Goal: Transaction & Acquisition: Purchase product/service

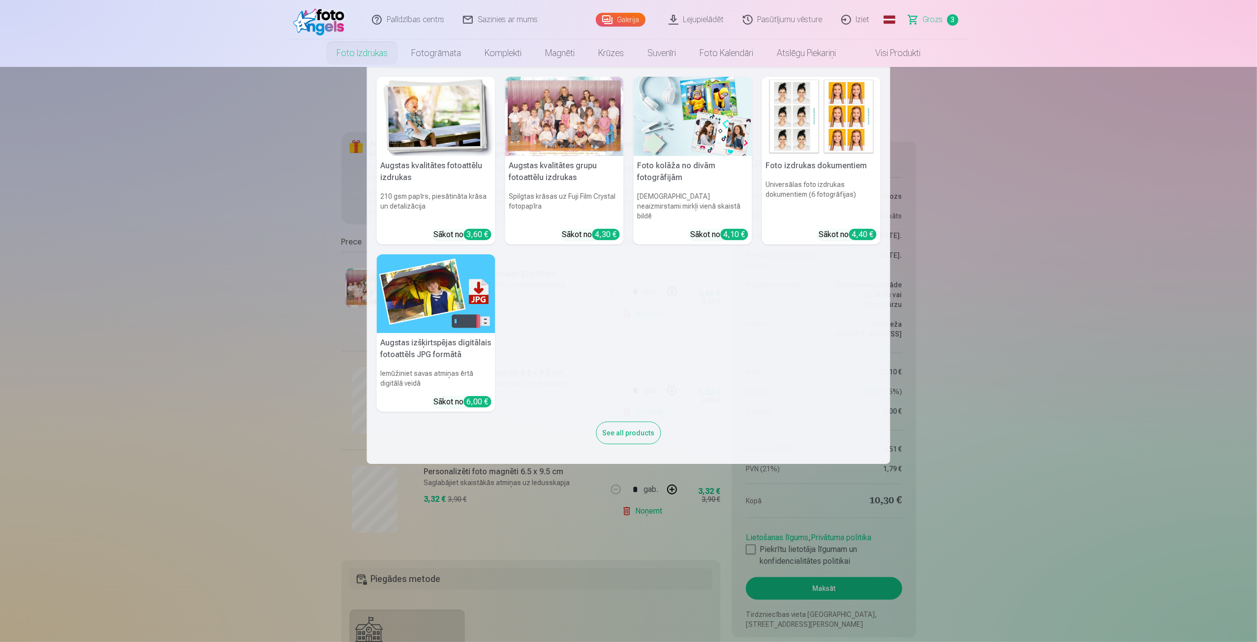
click at [840, 129] on img at bounding box center [821, 116] width 119 height 79
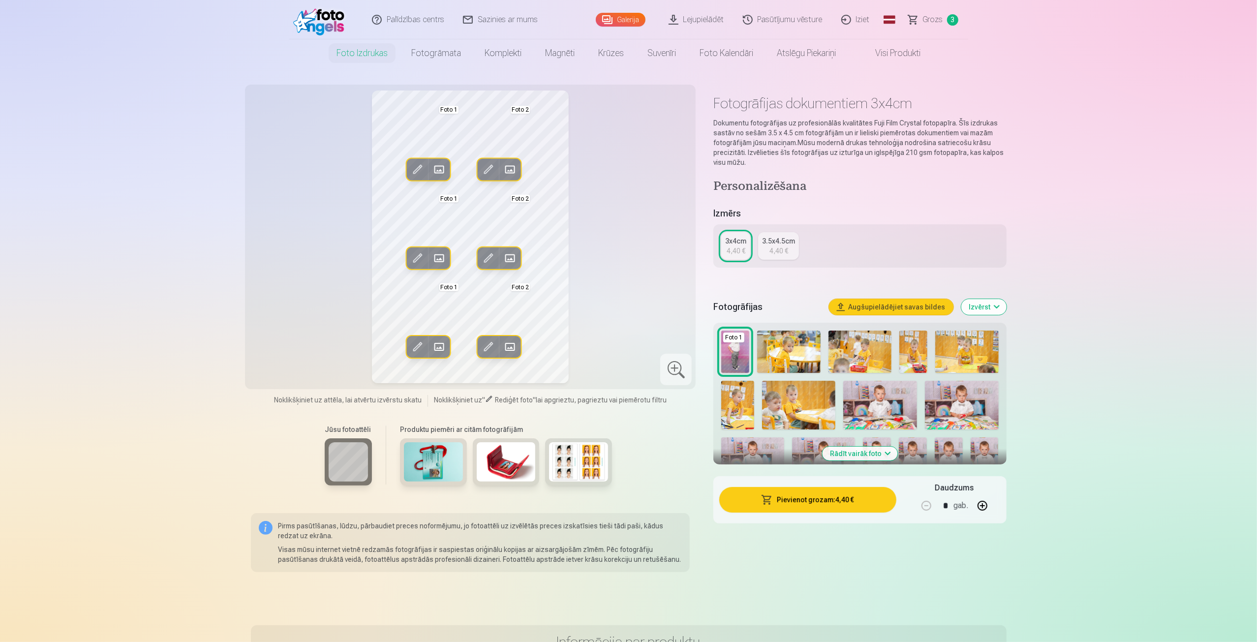
click at [437, 170] on span at bounding box center [439, 170] width 16 height 16
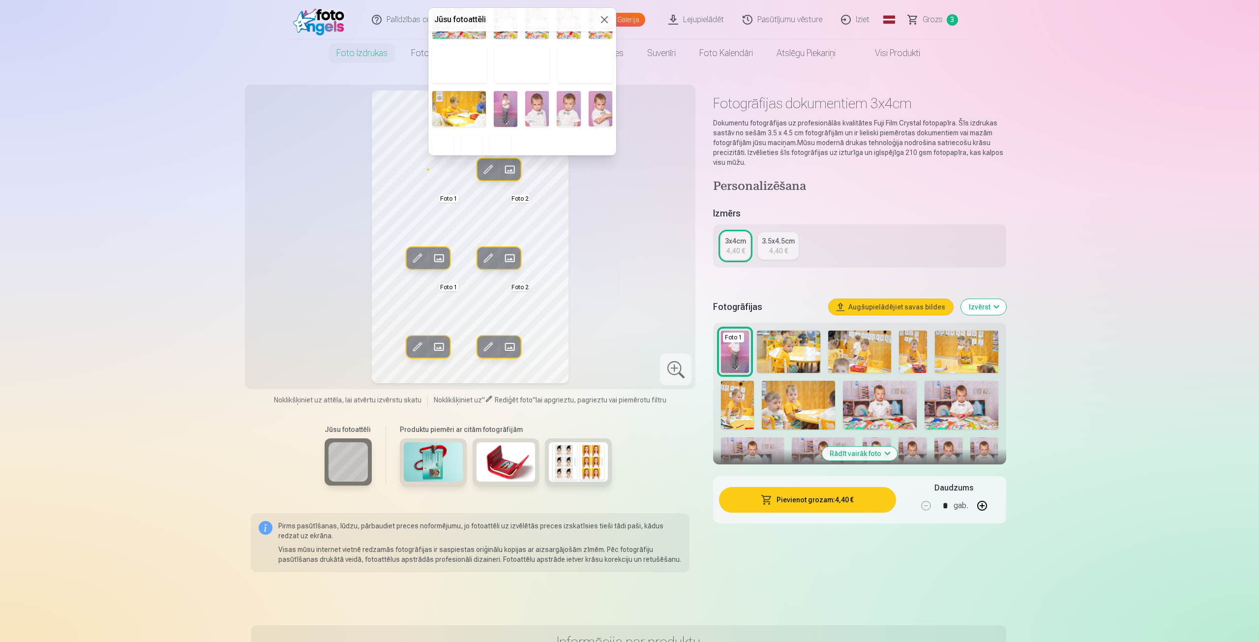
scroll to position [179, 0]
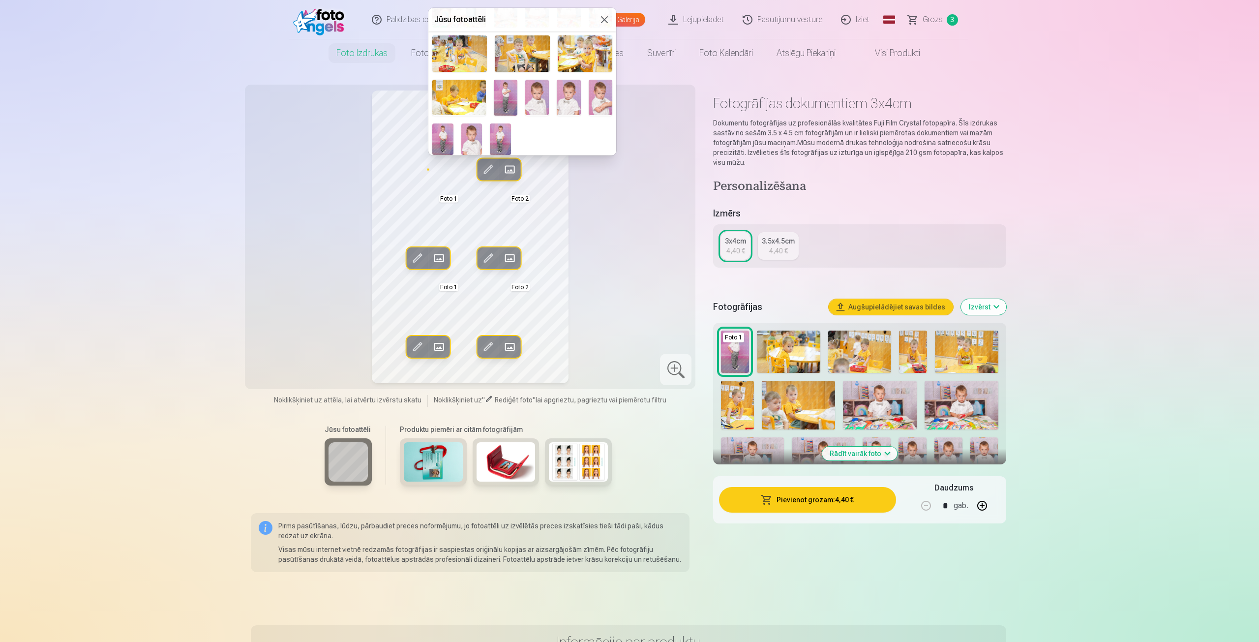
click at [472, 131] on img at bounding box center [471, 138] width 21 height 31
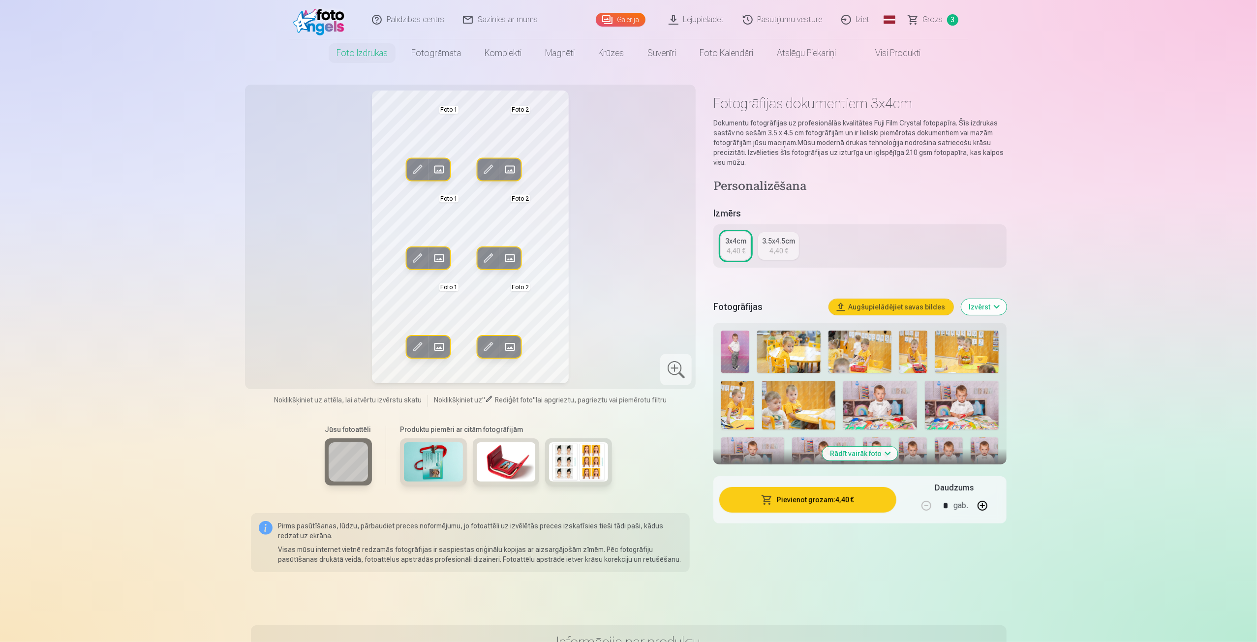
click at [511, 167] on span at bounding box center [510, 170] width 16 height 16
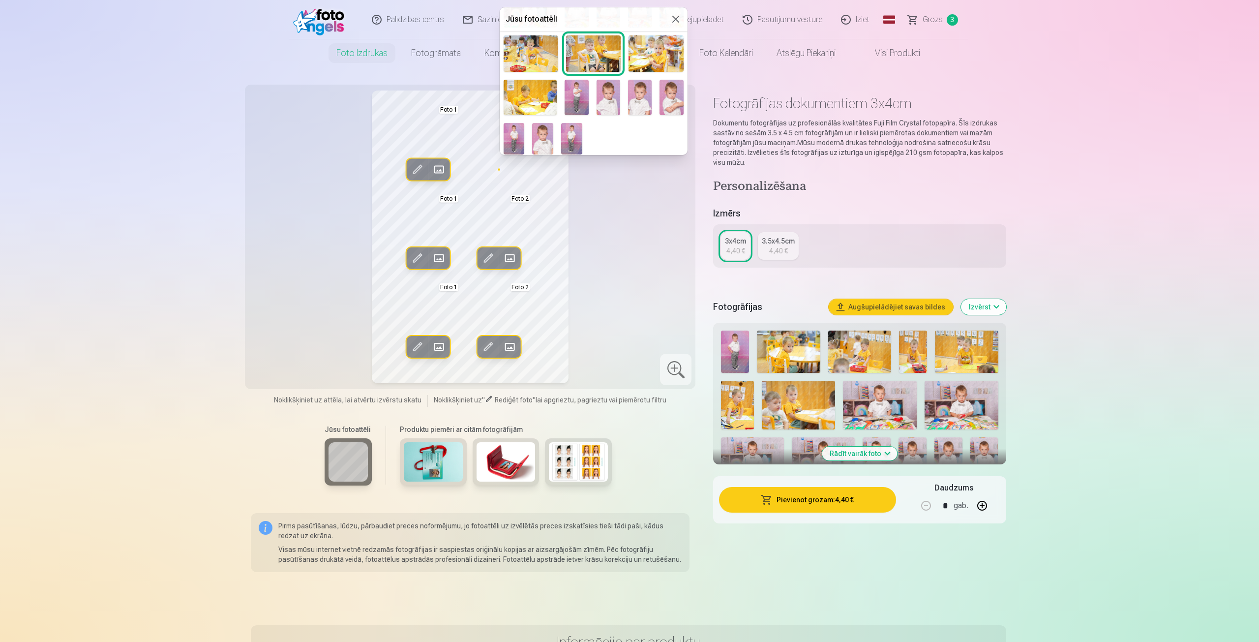
click at [605, 100] on img at bounding box center [609, 97] width 24 height 35
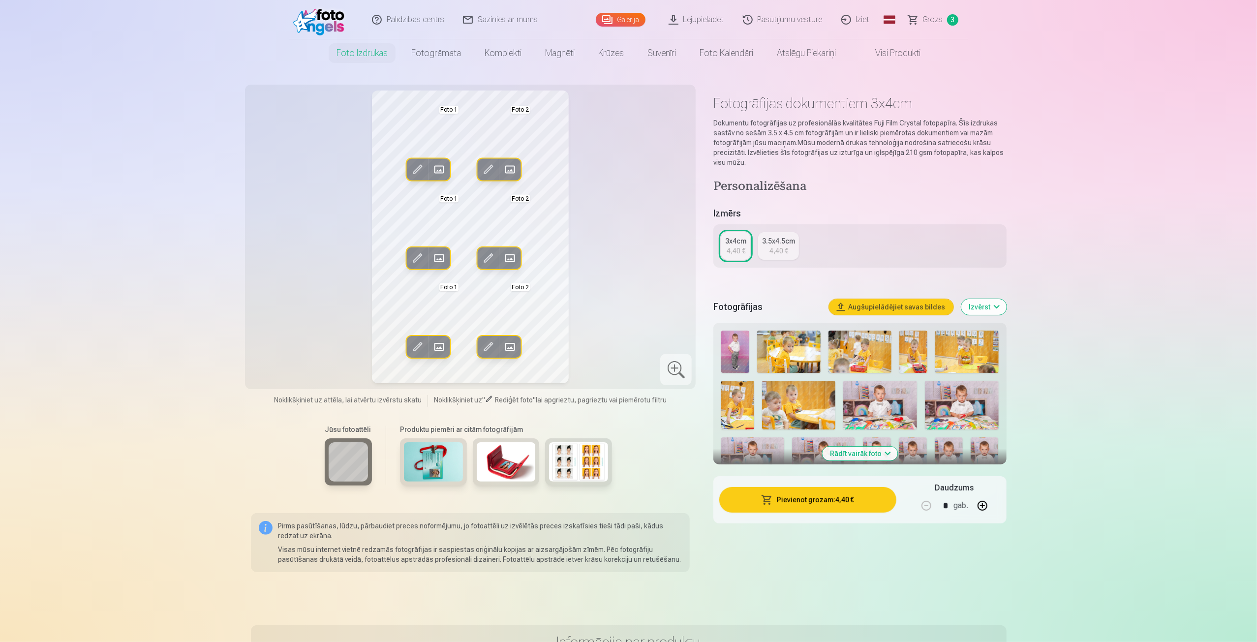
click at [440, 255] on span at bounding box center [439, 258] width 16 height 16
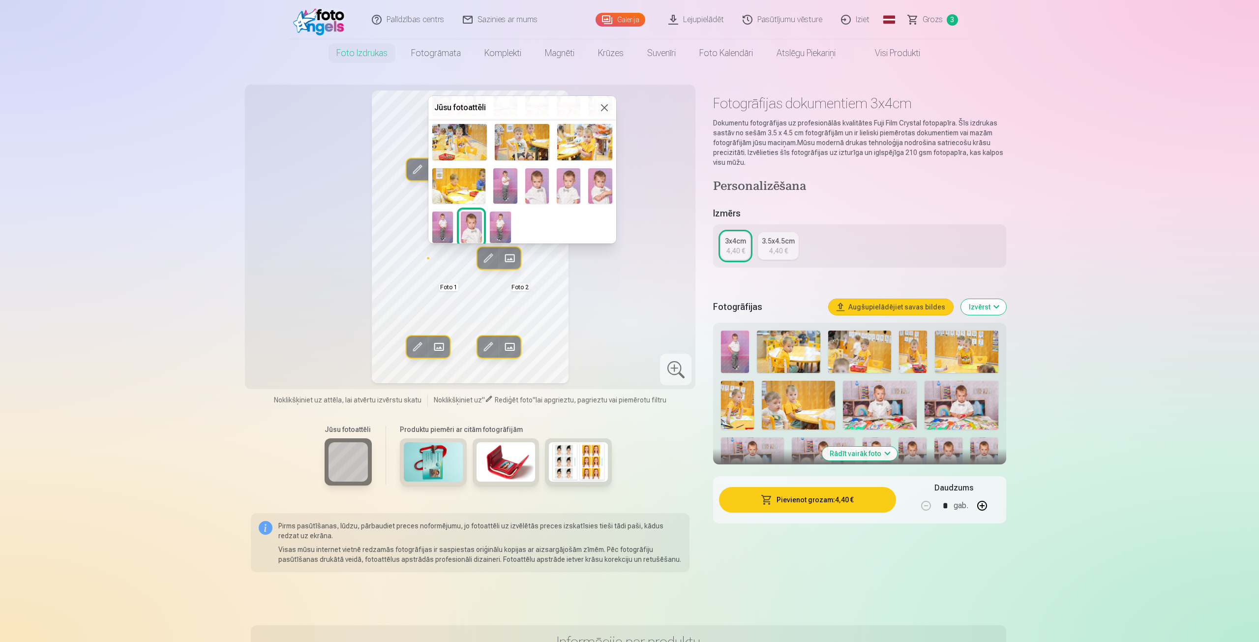
click at [602, 105] on button at bounding box center [605, 108] width 12 height 12
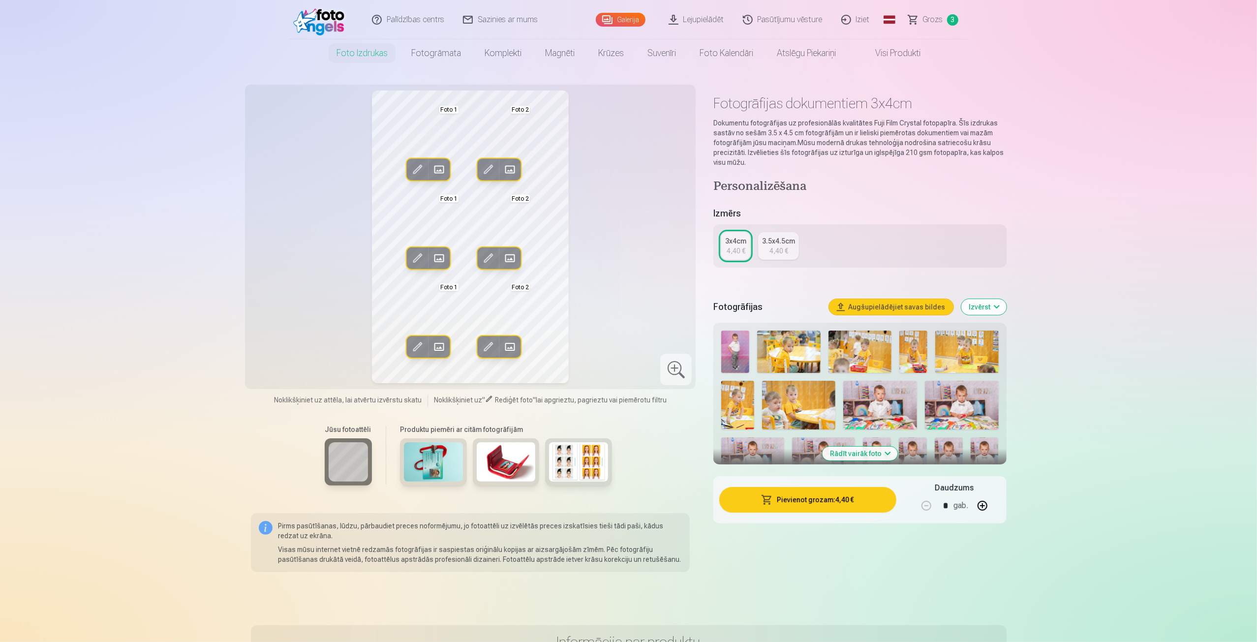
click at [416, 167] on span at bounding box center [417, 170] width 16 height 16
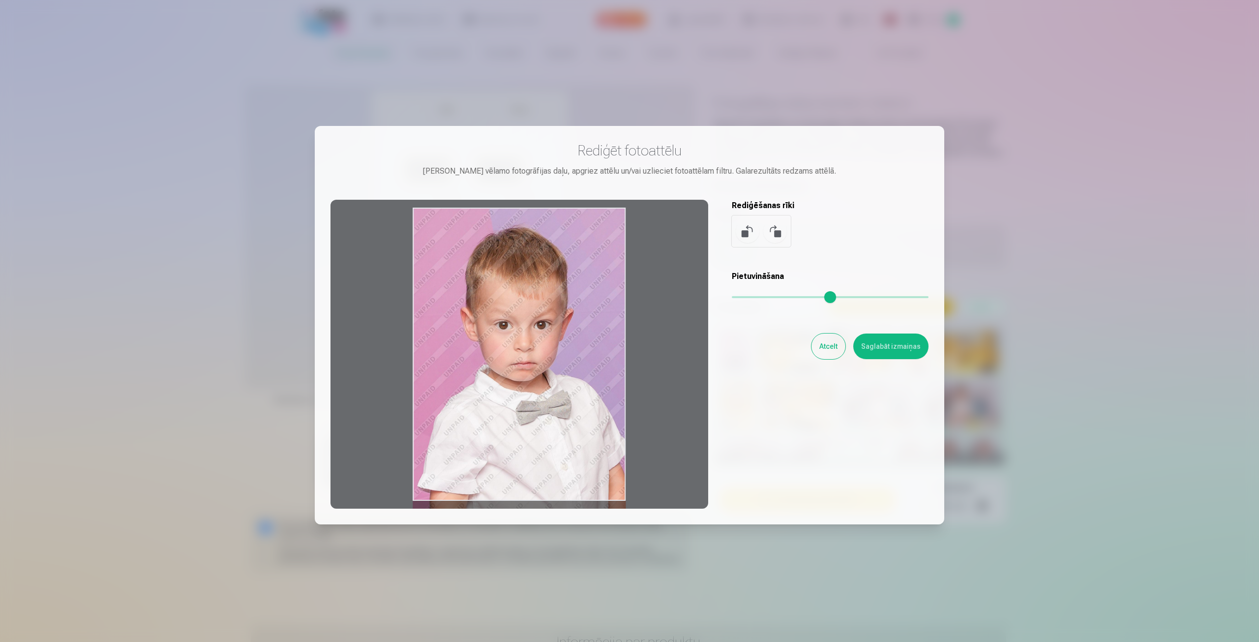
drag, startPoint x: 547, startPoint y: 273, endPoint x: 558, endPoint y: 314, distance: 42.8
click at [558, 314] on div at bounding box center [520, 354] width 378 height 309
click at [911, 345] on button "Saglabāt izmaiņas" at bounding box center [891, 347] width 75 height 26
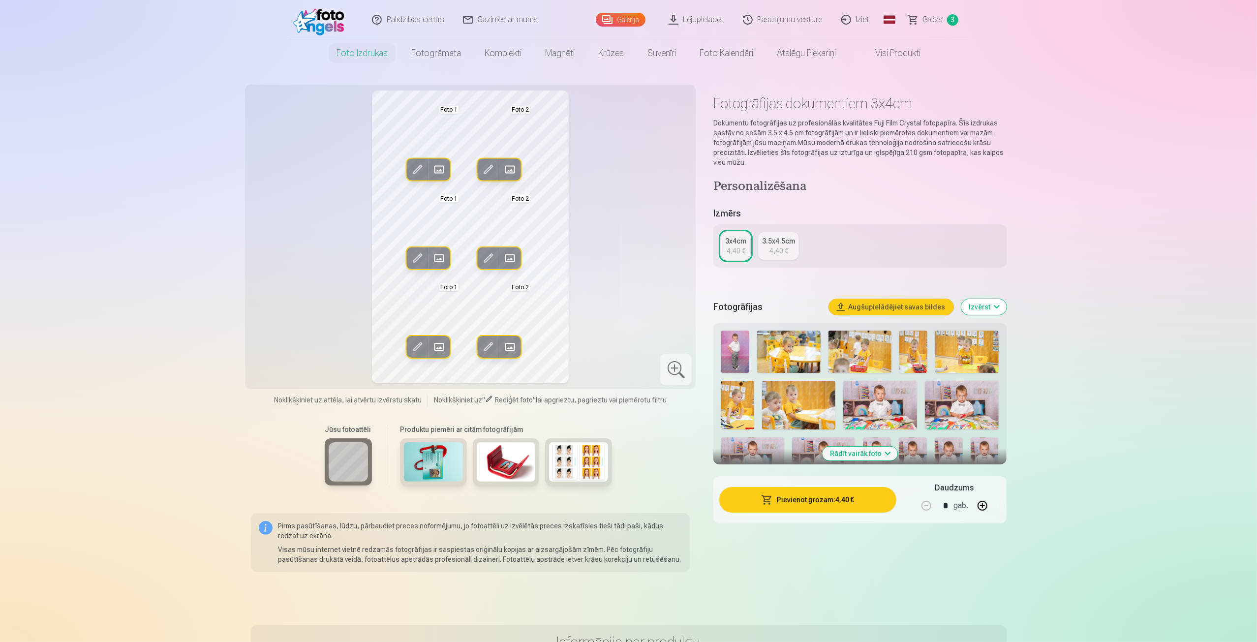
click at [938, 13] on link "Grozs 3" at bounding box center [933, 19] width 69 height 39
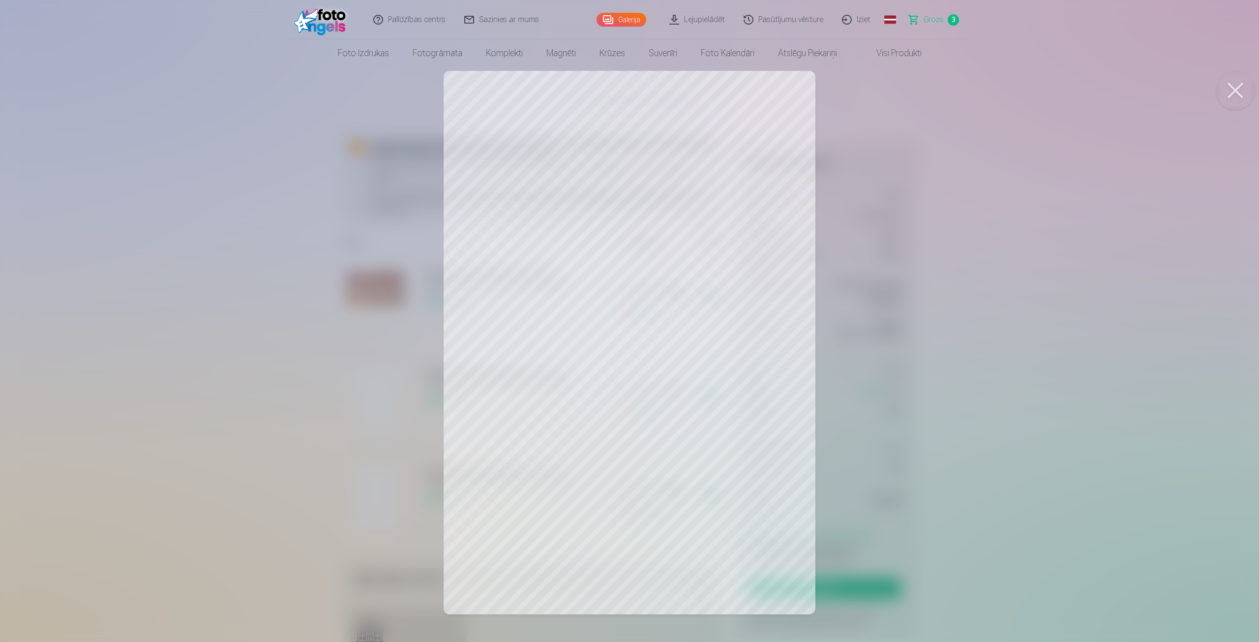
click at [1240, 87] on button at bounding box center [1235, 90] width 39 height 39
click at [1229, 84] on button at bounding box center [1235, 90] width 39 height 39
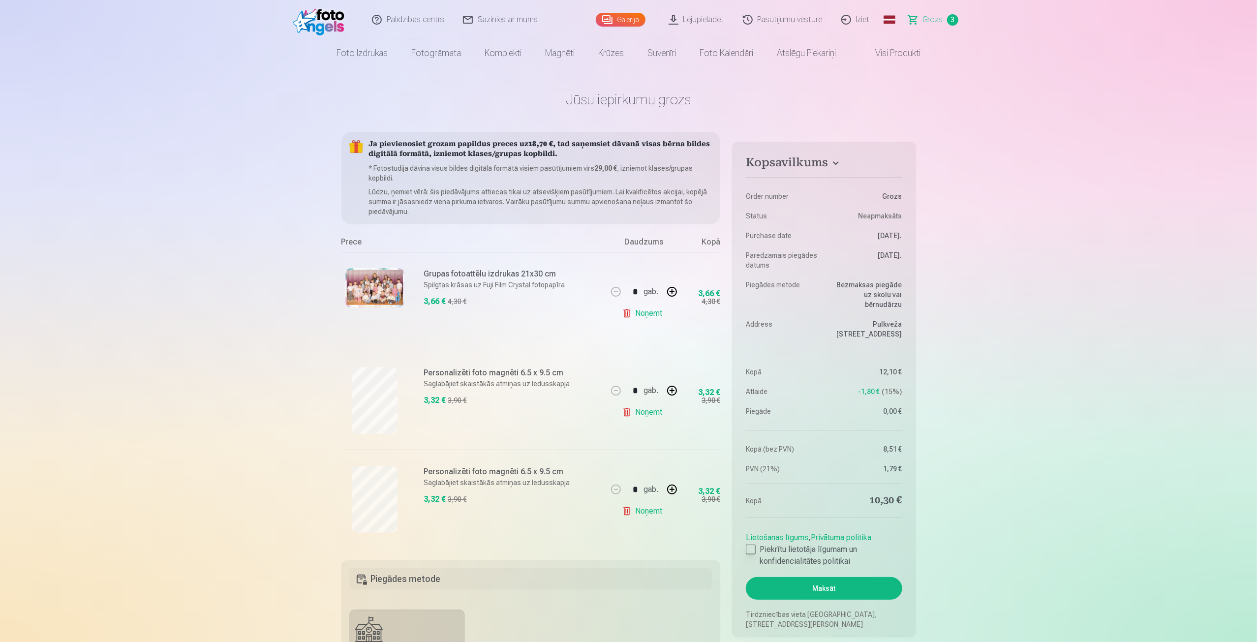
click at [750, 545] on div at bounding box center [751, 550] width 10 height 10
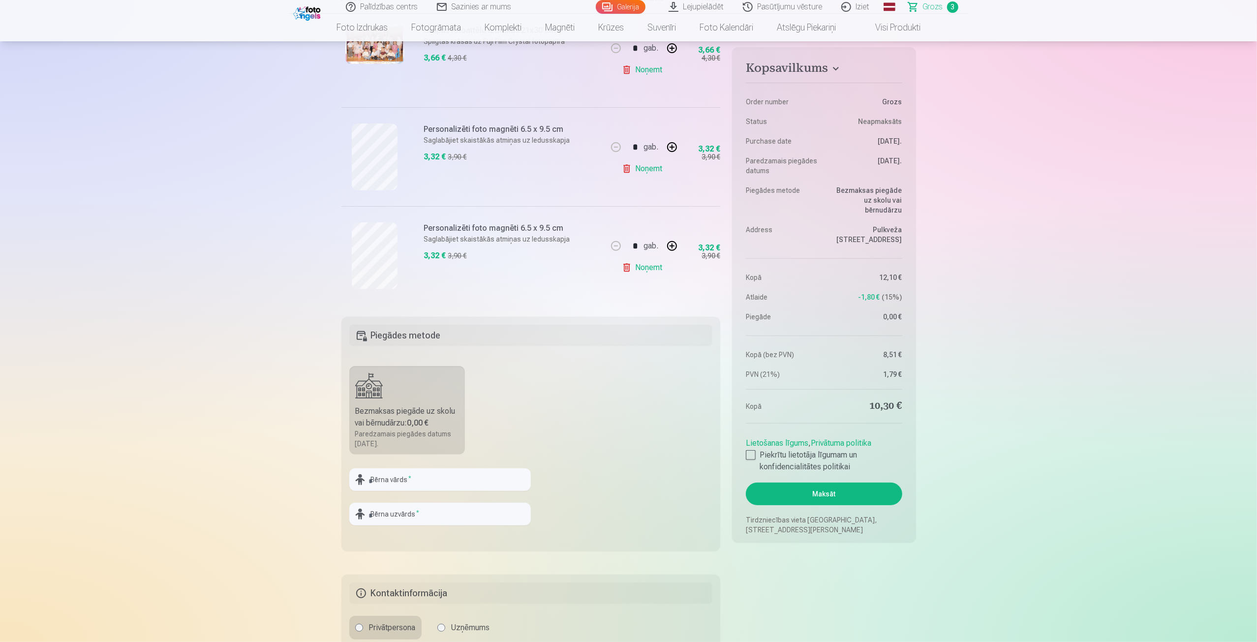
scroll to position [295, 0]
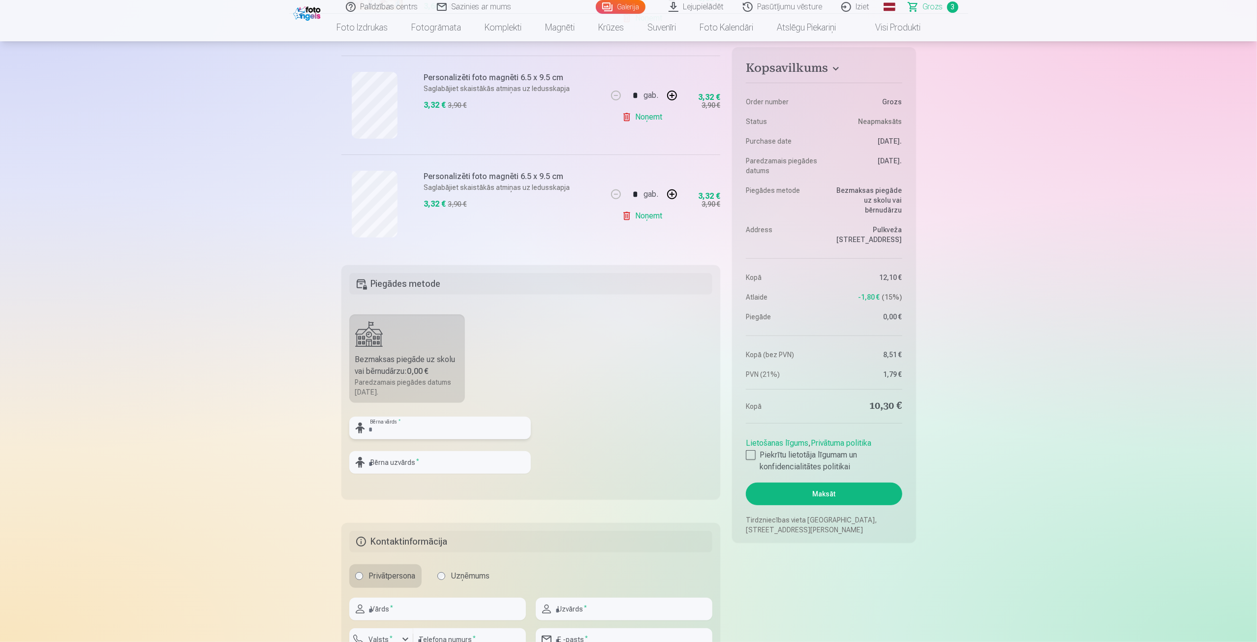
click at [408, 425] on input "text" at bounding box center [440, 428] width 182 height 23
type input "********"
click at [409, 463] on input "text" at bounding box center [440, 462] width 182 height 23
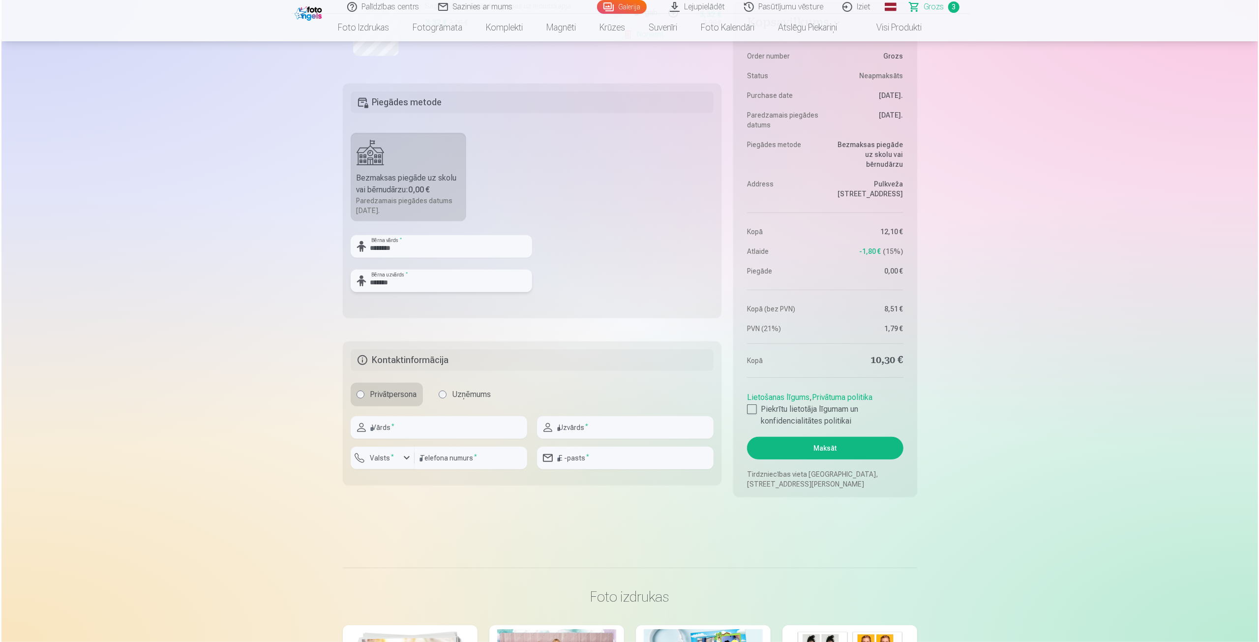
scroll to position [492, 0]
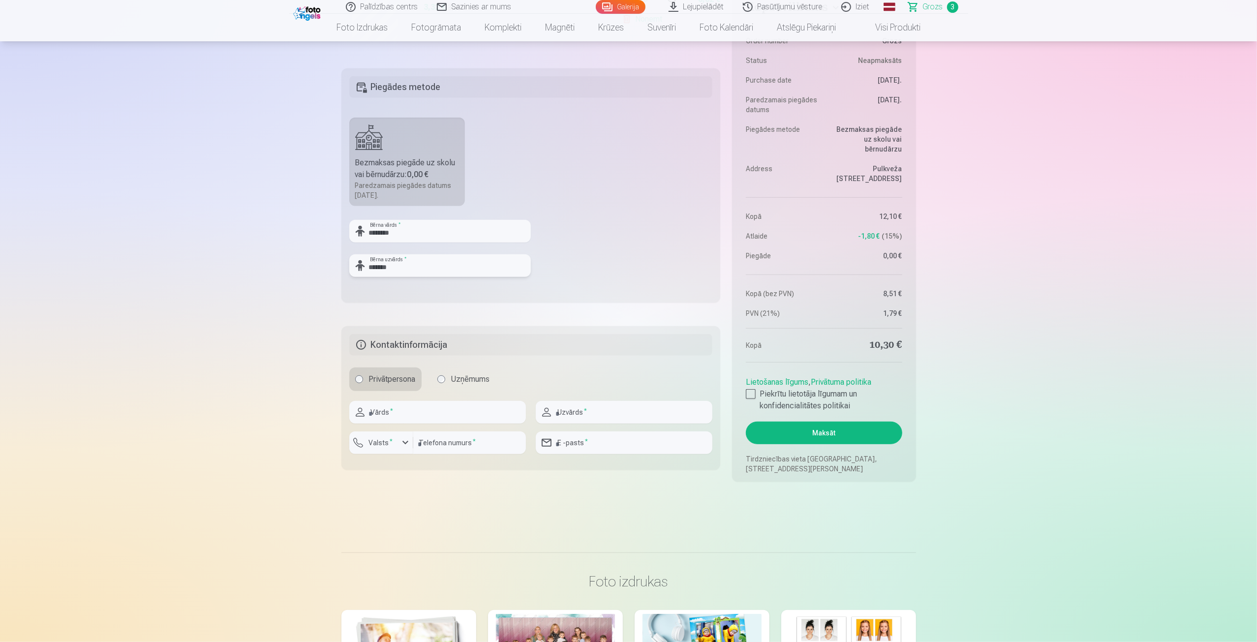
type input "*******"
click at [435, 413] on input "text" at bounding box center [437, 412] width 177 height 23
type input "******"
click at [594, 414] on input "text" at bounding box center [624, 412] width 177 height 23
type input "*******"
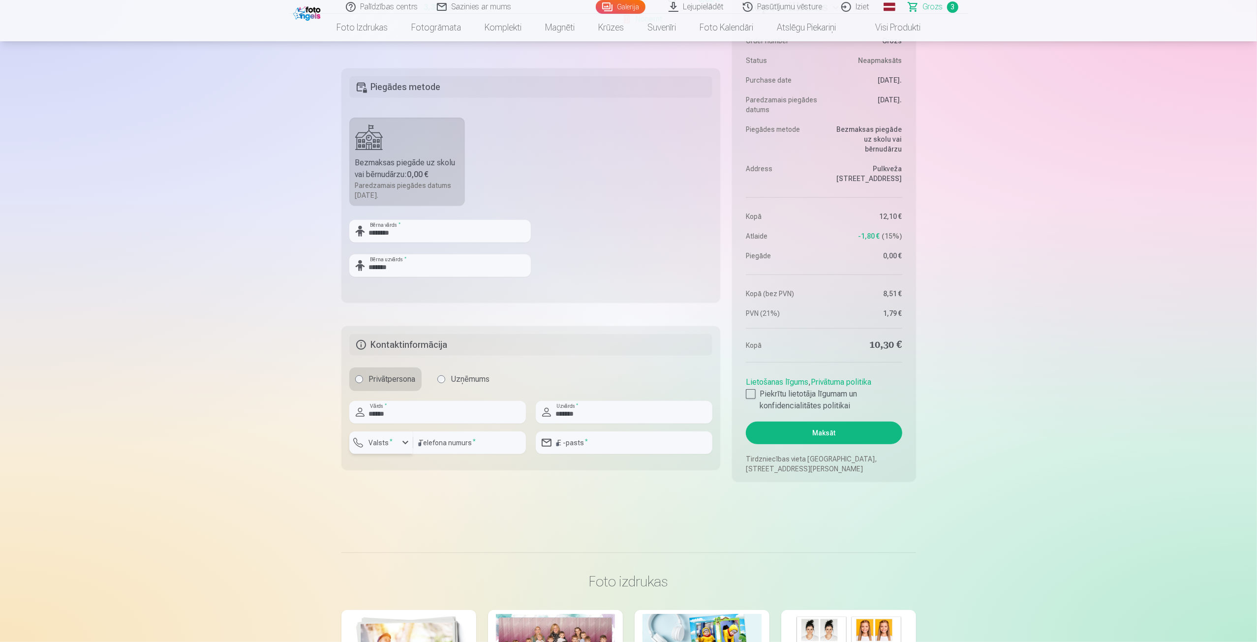
click at [360, 441] on button "Valsts *" at bounding box center [381, 442] width 64 height 23
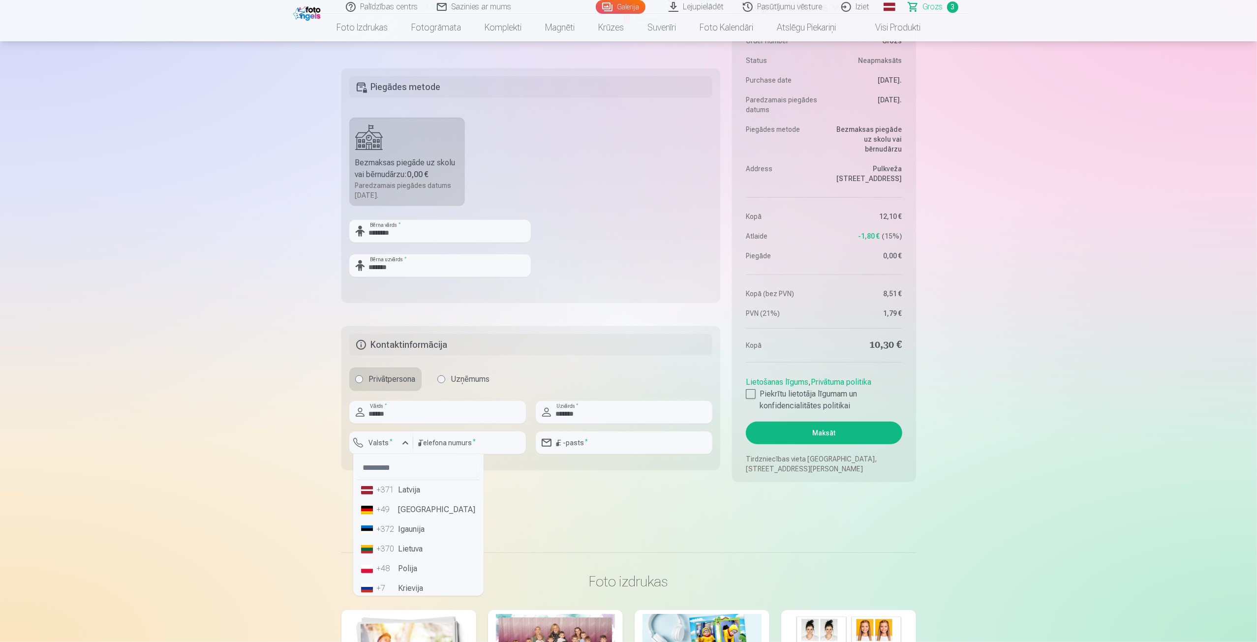
click at [395, 493] on div "+371" at bounding box center [387, 490] width 20 height 12
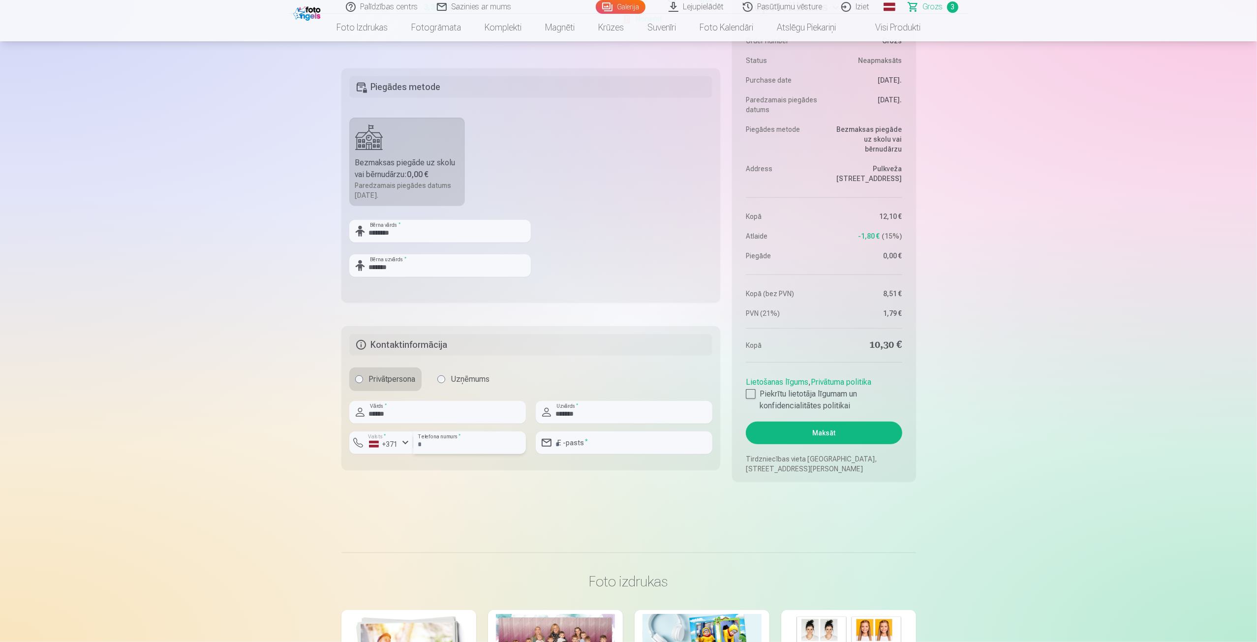
click at [432, 447] on input "number" at bounding box center [469, 442] width 113 height 23
type input "********"
click at [585, 441] on input "email" at bounding box center [624, 442] width 177 height 23
type input "**********"
click at [666, 491] on main "Jūsu iepirkumu grozs Kopsavilkums Order number Grozs Status Neapmaksāts Purchas…" at bounding box center [628, 52] width 575 height 954
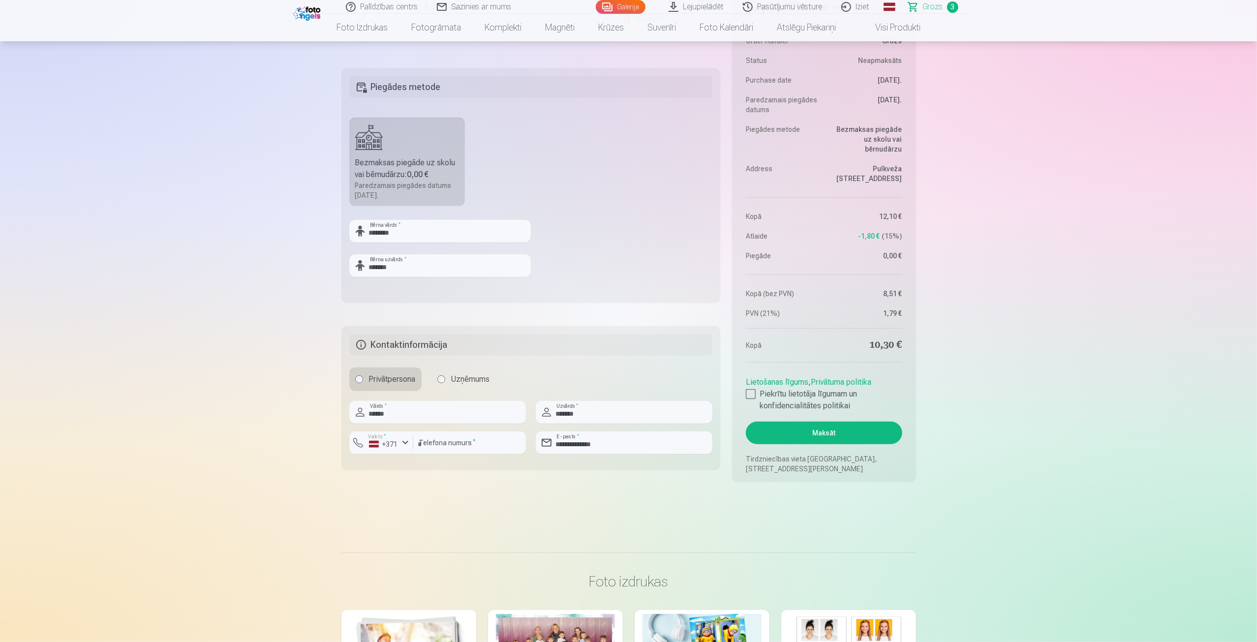
click at [807, 432] on button "Maksāt" at bounding box center [824, 433] width 156 height 23
